Goal: Find specific page/section: Find specific page/section

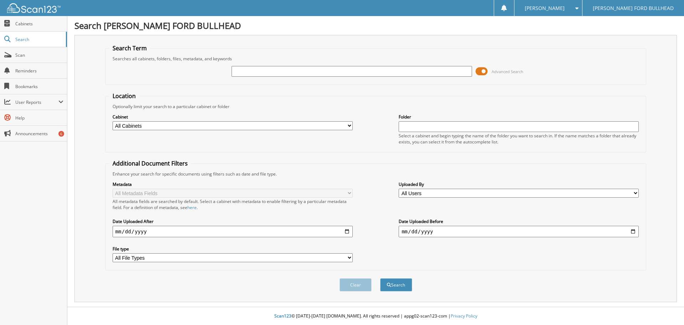
click at [482, 72] on span at bounding box center [482, 71] width 12 height 11
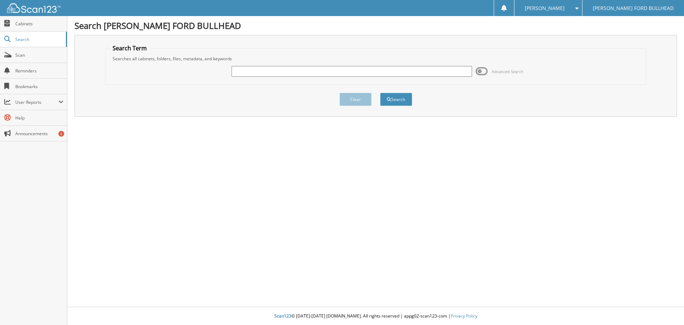
click at [238, 71] on input "text" at bounding box center [352, 71] width 240 height 11
paste input "B52630"
type input "B52630"
click at [400, 100] on button "Search" at bounding box center [396, 99] width 32 height 13
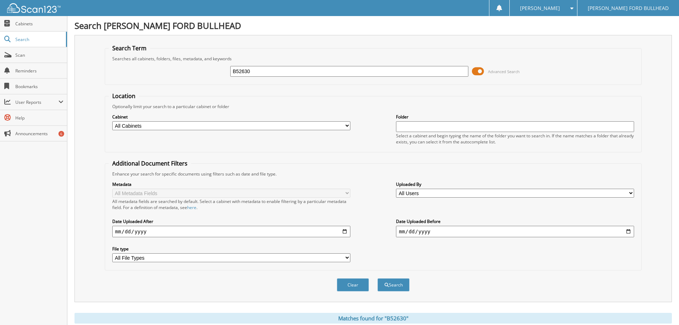
click at [473, 70] on span at bounding box center [478, 71] width 12 height 11
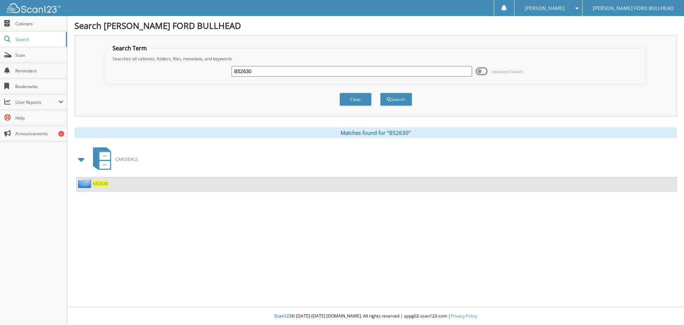
click at [102, 185] on span "b52630" at bounding box center [100, 183] width 15 height 6
